Goal: Transaction & Acquisition: Purchase product/service

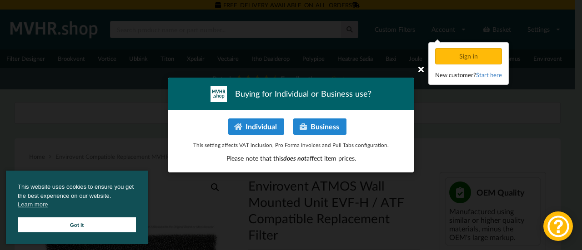
click at [422, 72] on icon at bounding box center [421, 69] width 15 height 15
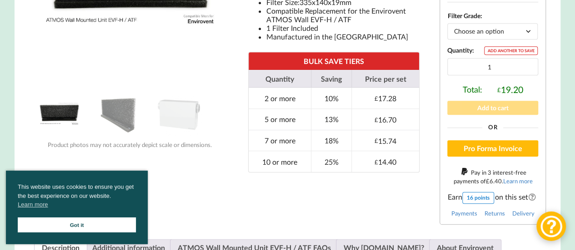
scroll to position [298, 0]
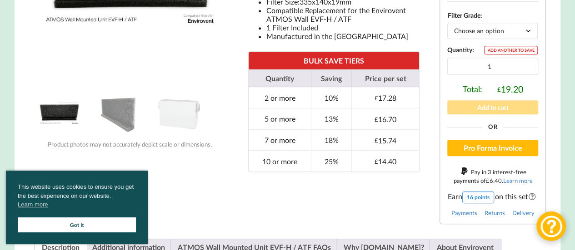
click at [108, 223] on link "Got it" at bounding box center [77, 225] width 118 height 15
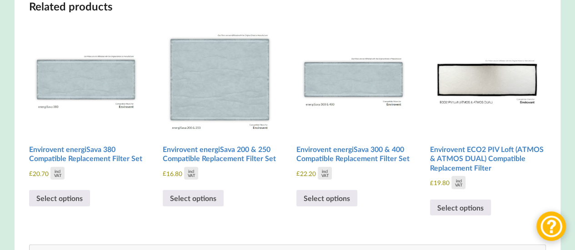
scroll to position [1134, 0]
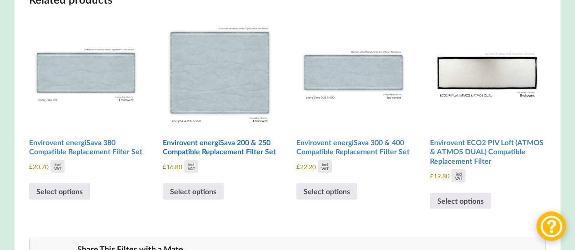
click at [250, 145] on h2 "Envirovent energiSava 200 & 250 Compatible Replacement Filter Set" at bounding box center [220, 148] width 114 height 26
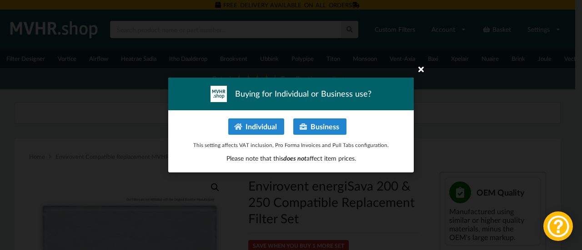
click at [421, 70] on icon at bounding box center [421, 69] width 15 height 15
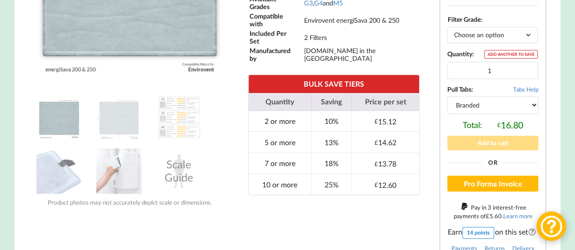
scroll to position [296, 0]
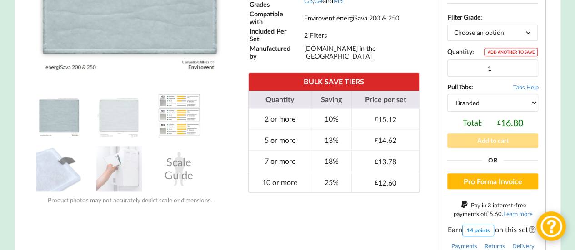
click at [185, 119] on img at bounding box center [178, 114] width 45 height 45
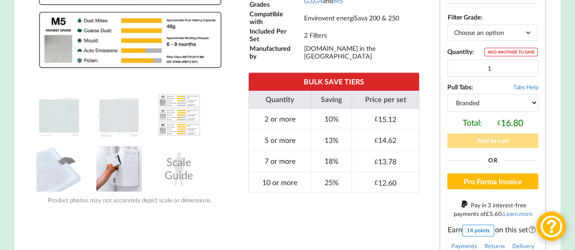
click at [116, 182] on img at bounding box center [118, 168] width 45 height 45
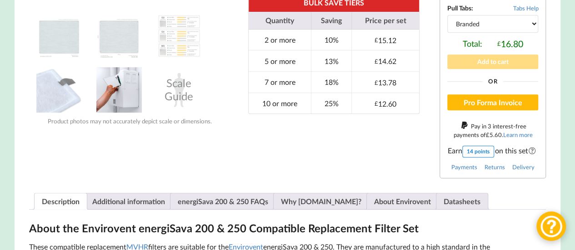
scroll to position [376, 0]
